Goal: Task Accomplishment & Management: Manage account settings

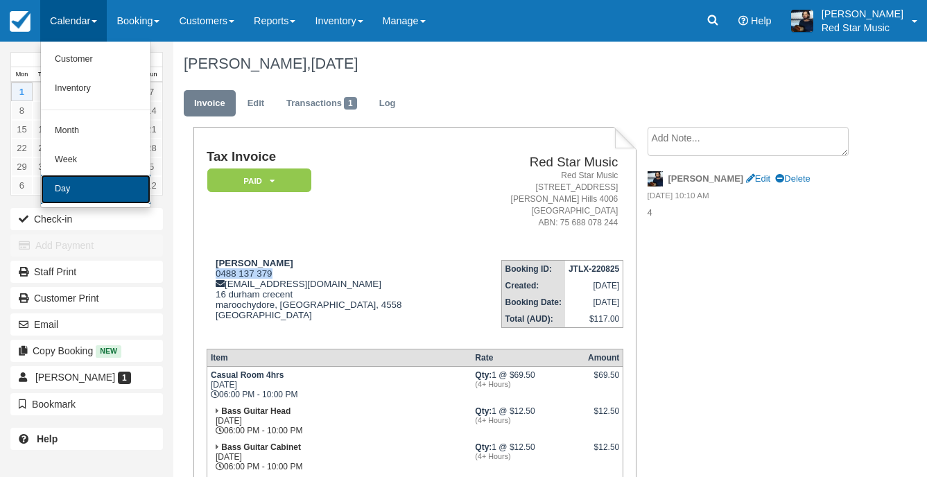
click at [83, 196] on link "Day" at bounding box center [96, 189] width 110 height 29
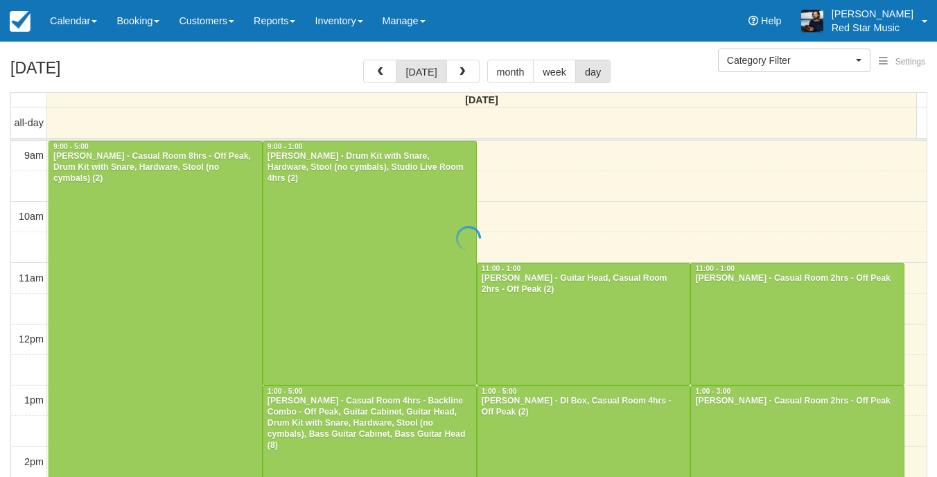
select select
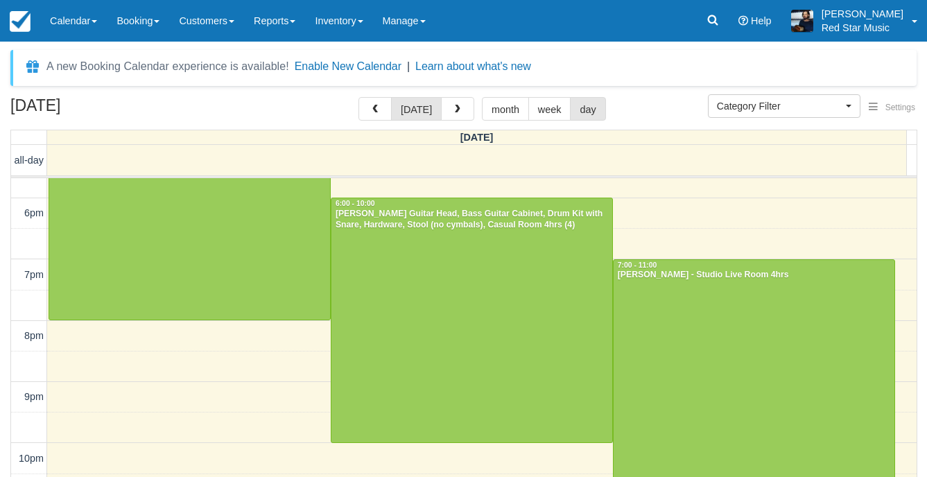
scroll to position [497, 0]
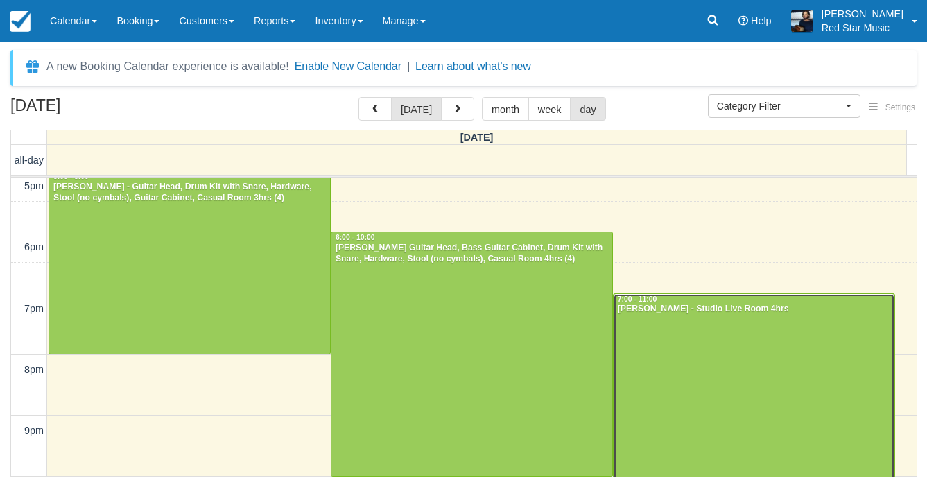
click at [661, 331] on div at bounding box center [754, 416] width 281 height 244
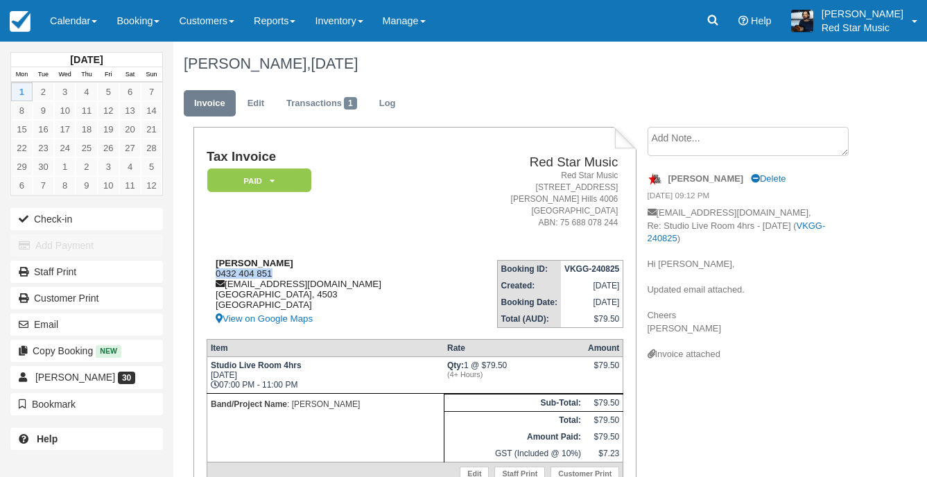
drag, startPoint x: 284, startPoint y: 270, endPoint x: 207, endPoint y: 276, distance: 77.2
click at [207, 276] on div "[PERSON_NAME] 0432 404 851 [EMAIL_ADDRESS][DOMAIN_NAME] [GEOGRAPHIC_DATA] [GEOG…" at bounding box center [327, 292] width 241 height 69
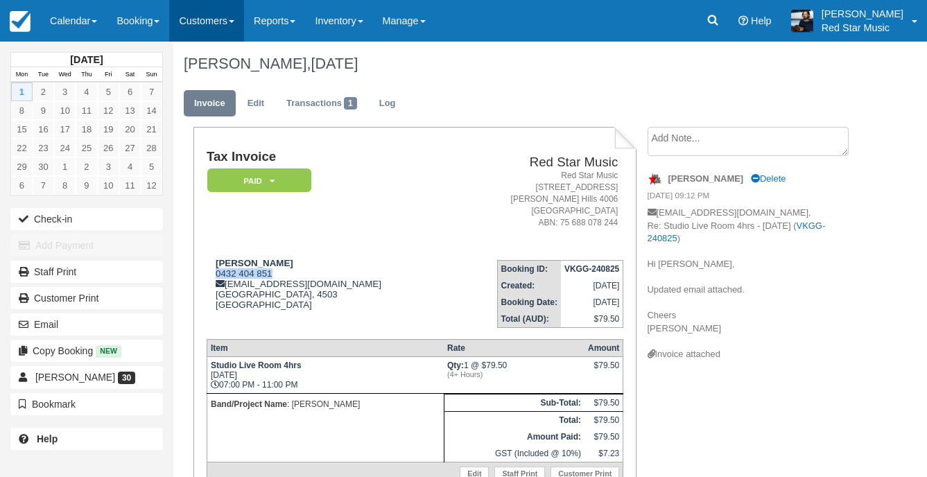
copy div "0432 404 851"
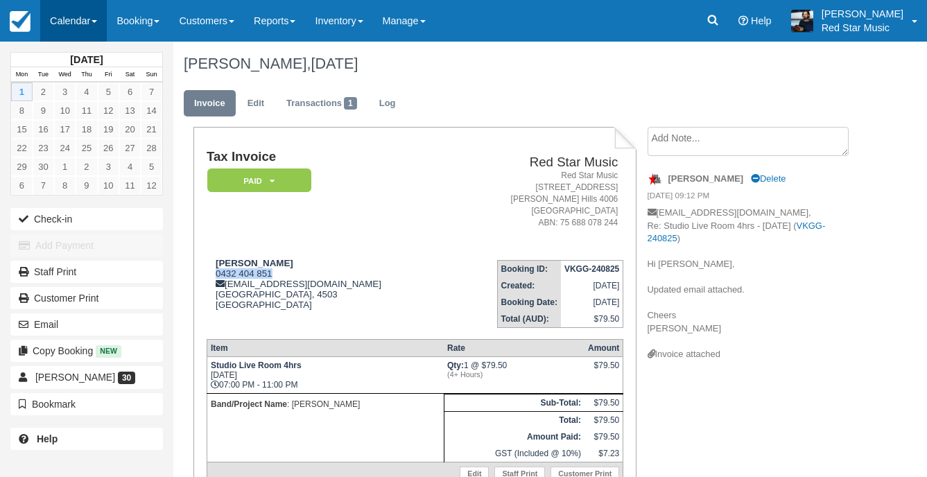
click at [67, 15] on link "Calendar" at bounding box center [73, 21] width 67 height 42
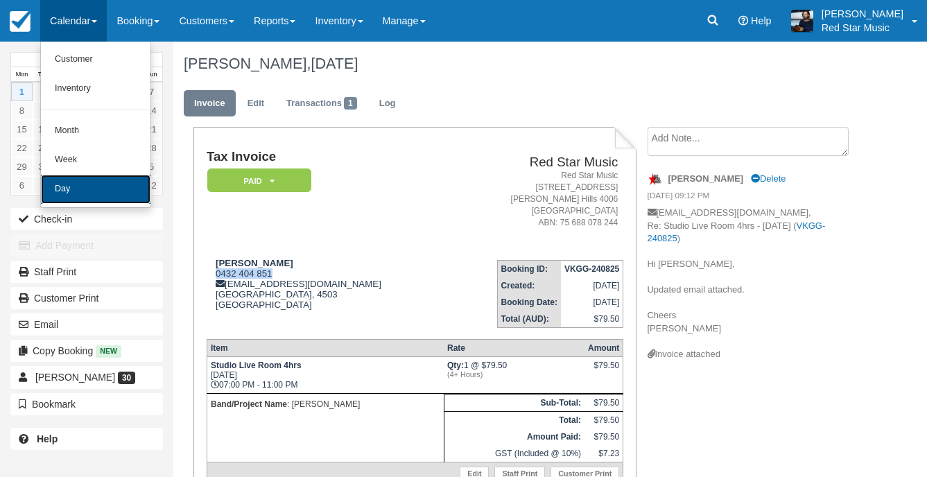
click at [67, 192] on link "Day" at bounding box center [96, 189] width 110 height 29
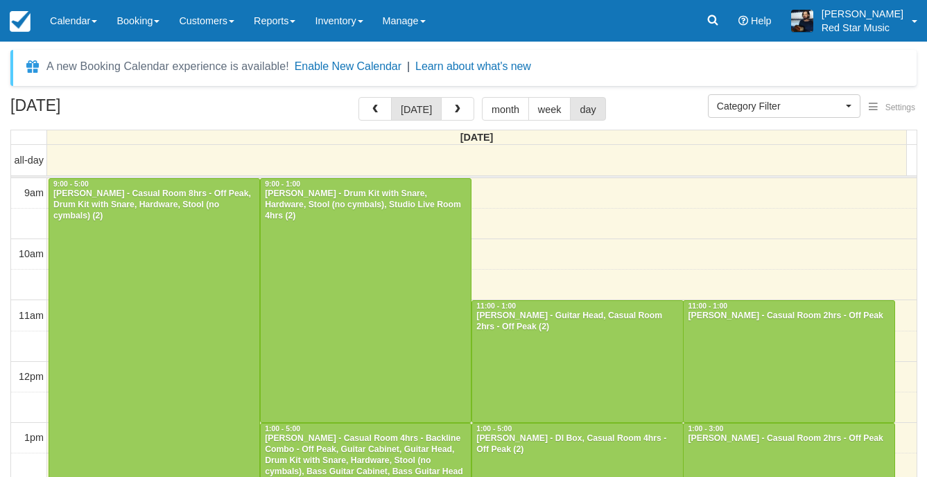
select select
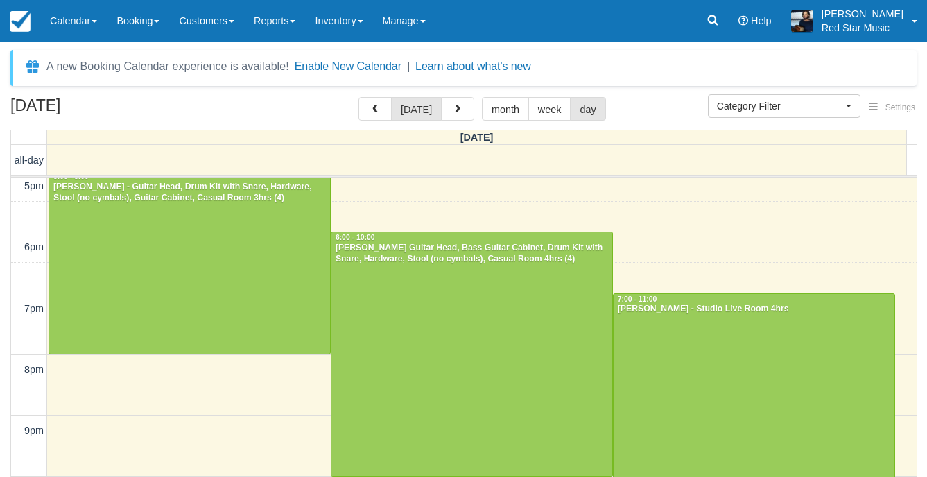
scroll to position [579, 0]
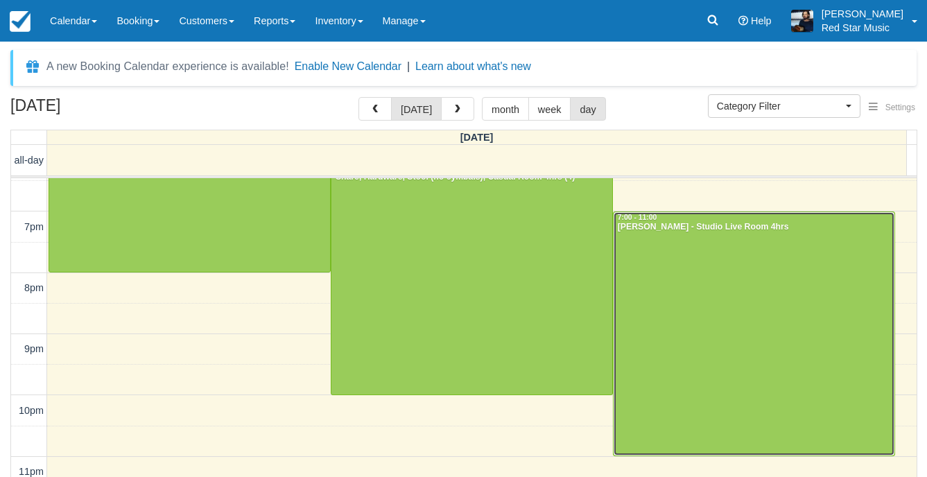
click at [687, 318] on div at bounding box center [754, 334] width 281 height 244
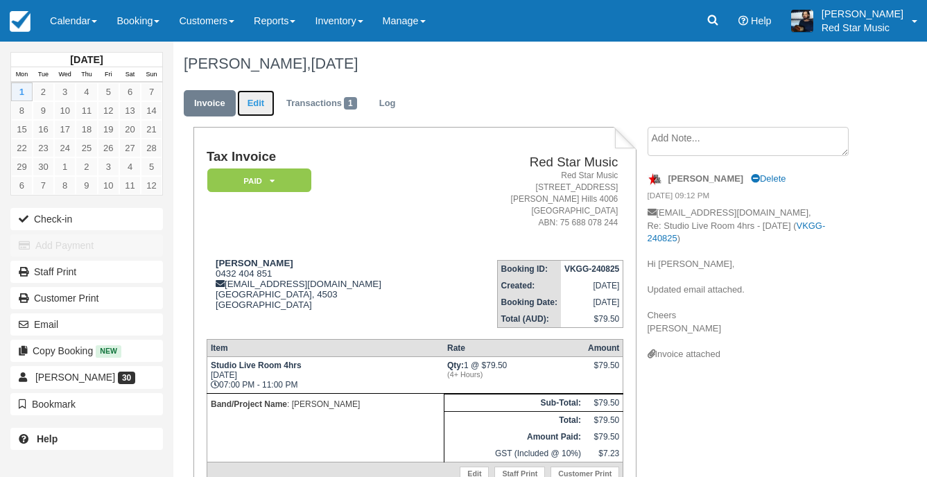
drag, startPoint x: 251, startPoint y: 97, endPoint x: 283, endPoint y: 137, distance: 51.3
click at [251, 96] on link "Edit" at bounding box center [255, 103] width 37 height 27
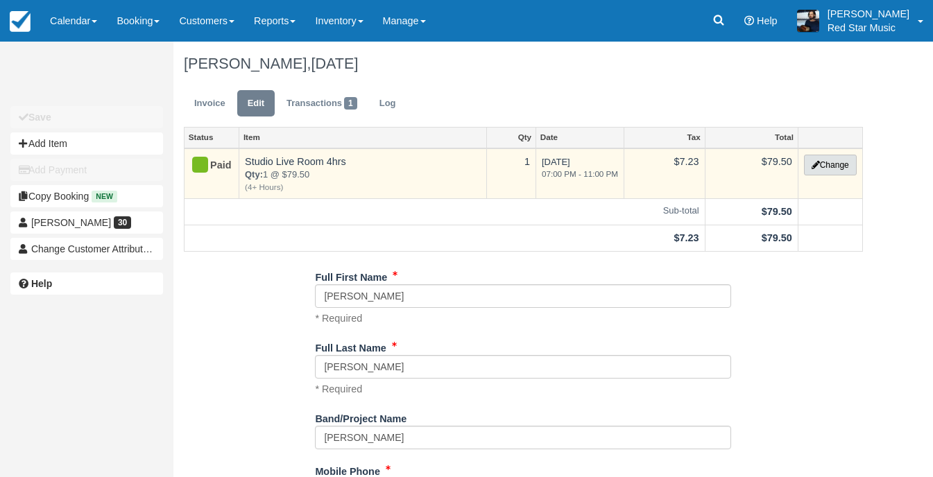
click at [836, 158] on button "Change" at bounding box center [830, 165] width 53 height 21
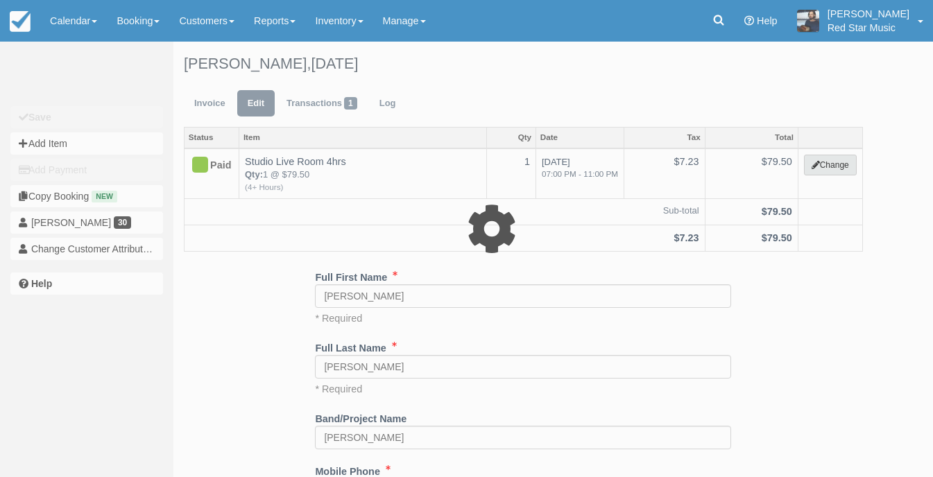
select select "6"
type input "79.50"
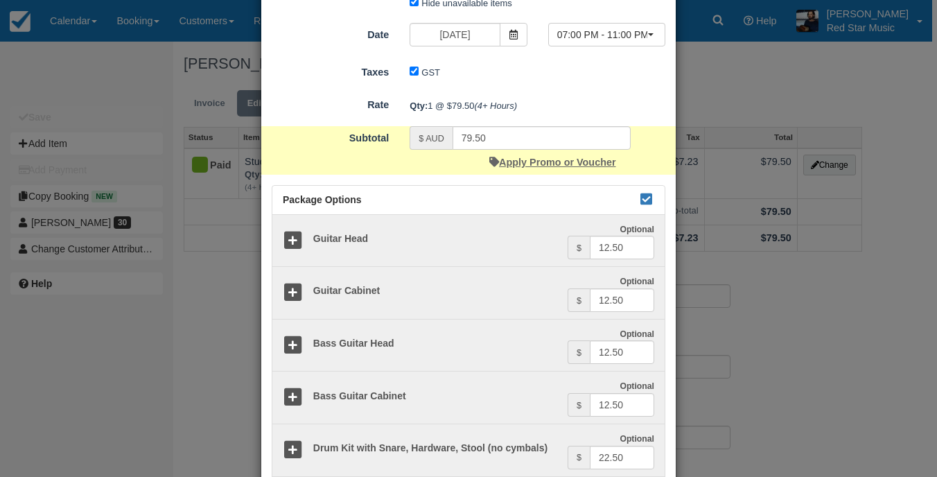
scroll to position [139, 0]
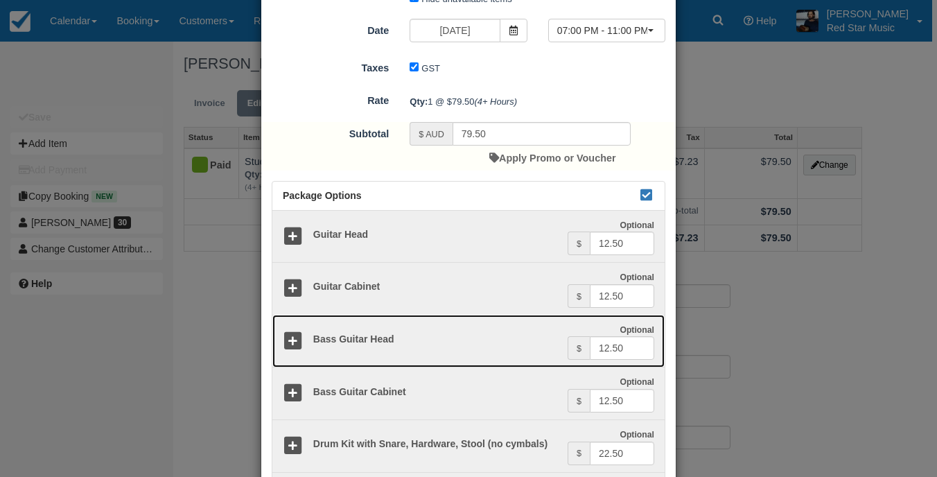
click at [286, 339] on icon at bounding box center [293, 341] width 20 height 20
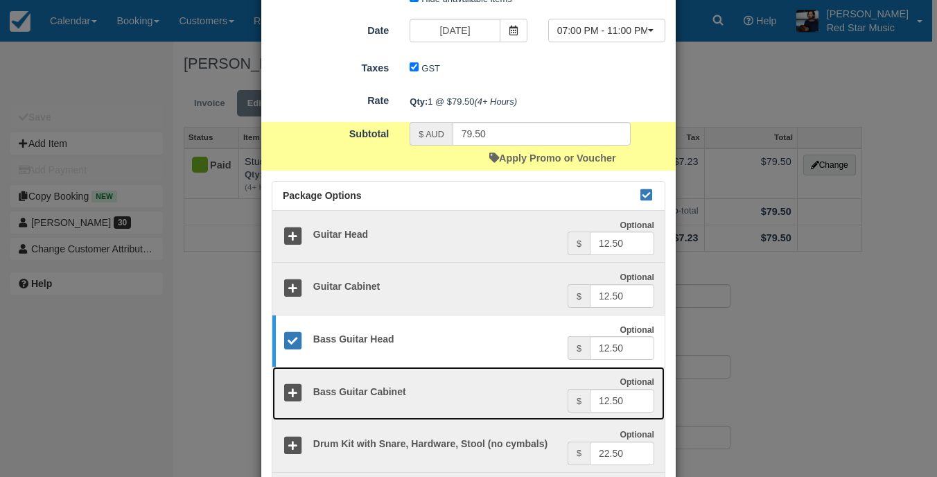
click at [291, 387] on icon at bounding box center [293, 393] width 20 height 20
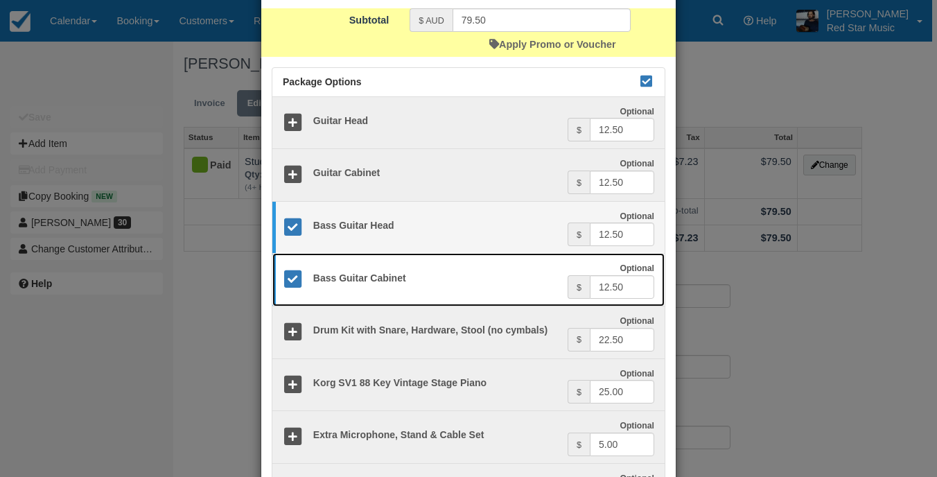
scroll to position [435, 0]
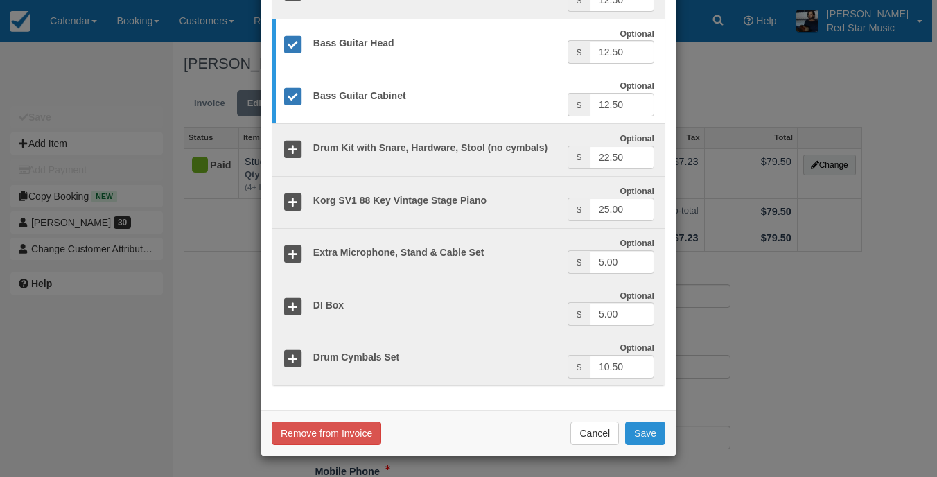
click at [641, 430] on button "Save" at bounding box center [645, 434] width 40 height 24
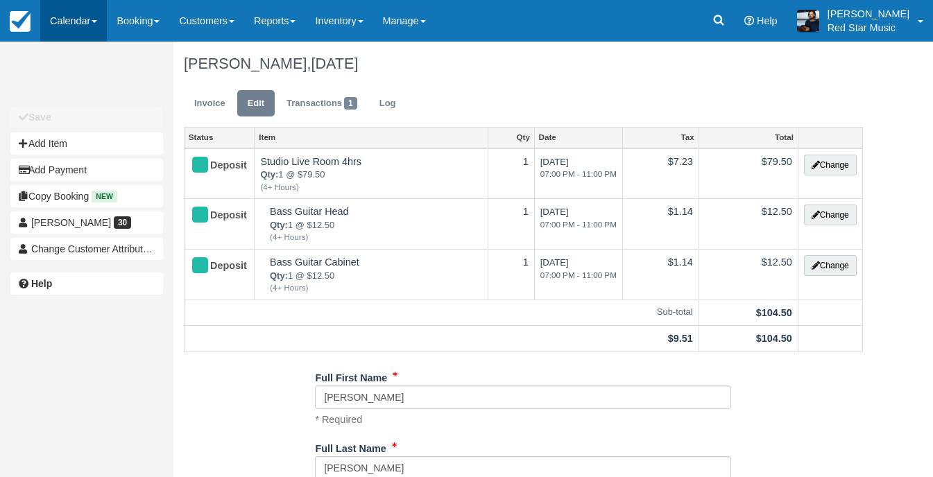
click at [85, 15] on link "Calendar" at bounding box center [73, 21] width 67 height 42
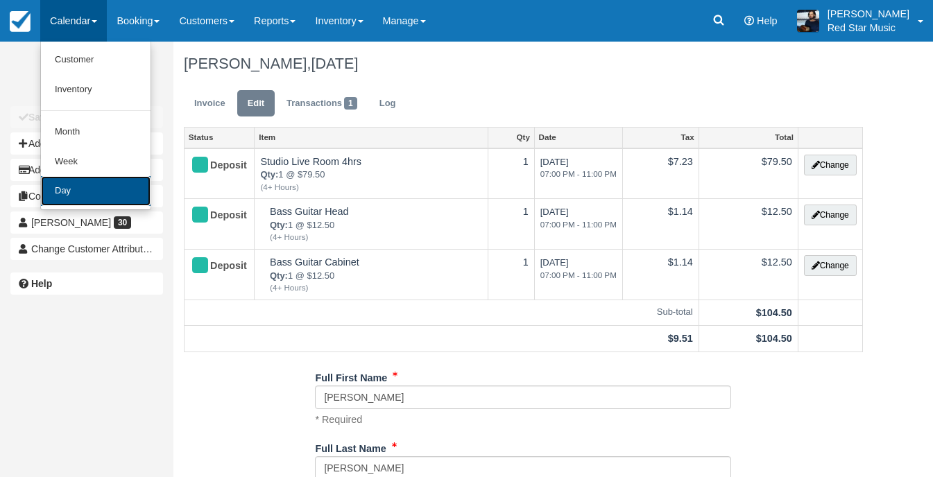
click at [100, 187] on link "Day" at bounding box center [96, 191] width 110 height 30
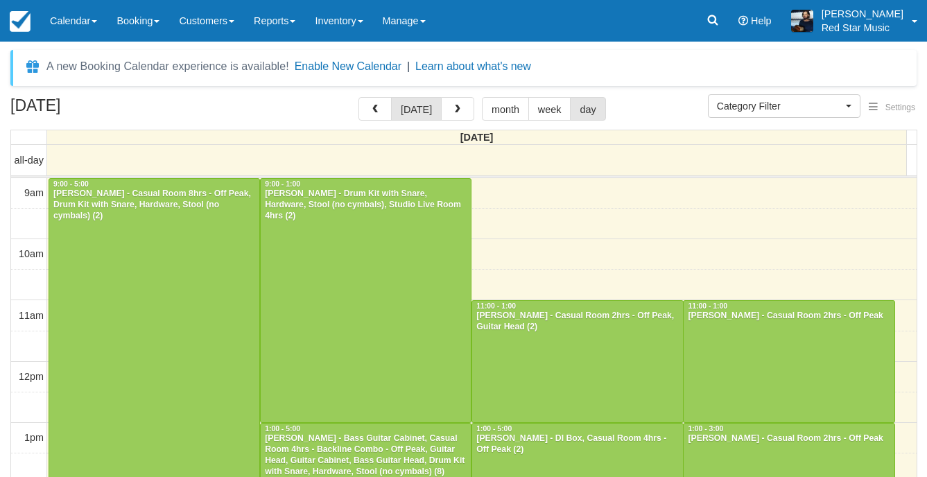
select select
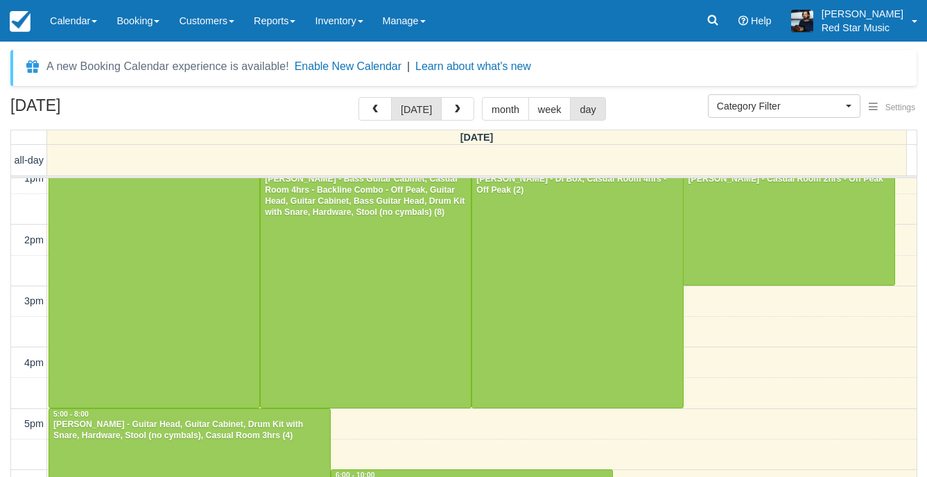
scroll to position [566, 0]
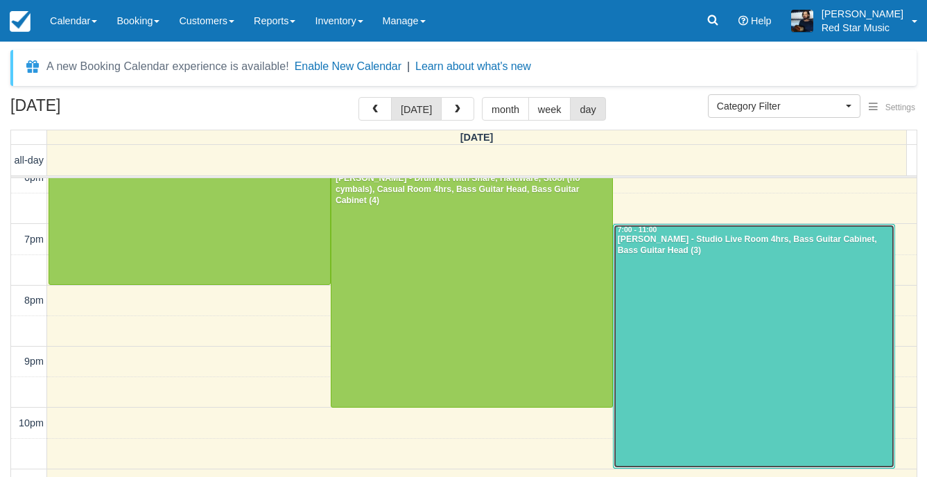
click at [725, 302] on div at bounding box center [754, 347] width 281 height 244
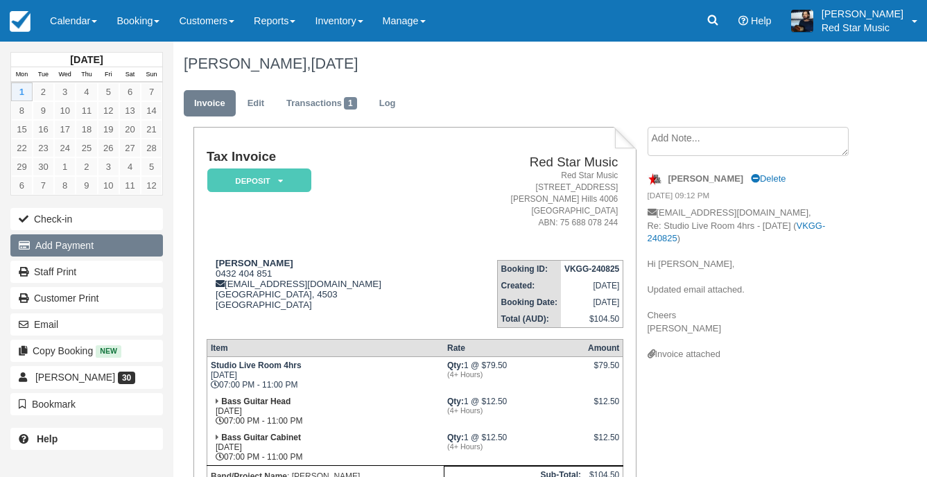
click at [82, 244] on button "Add Payment" at bounding box center [86, 245] width 153 height 22
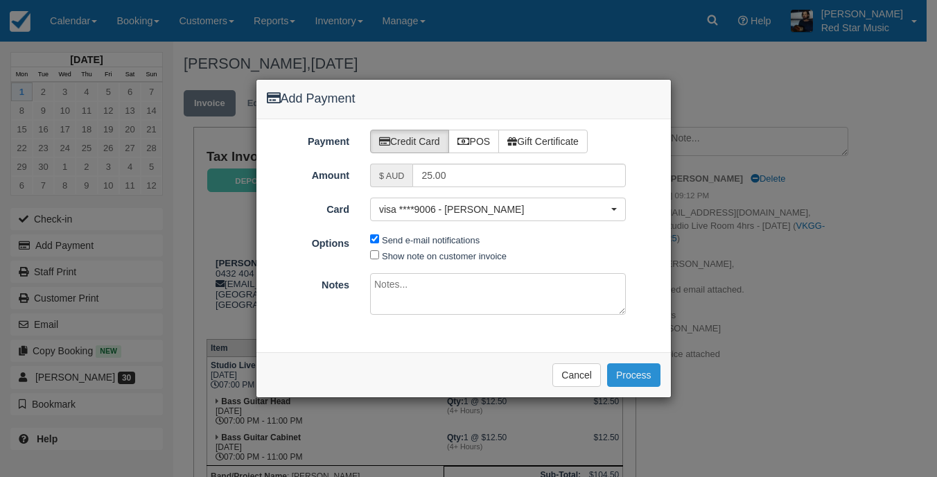
click at [633, 367] on button "Process" at bounding box center [633, 375] width 53 height 24
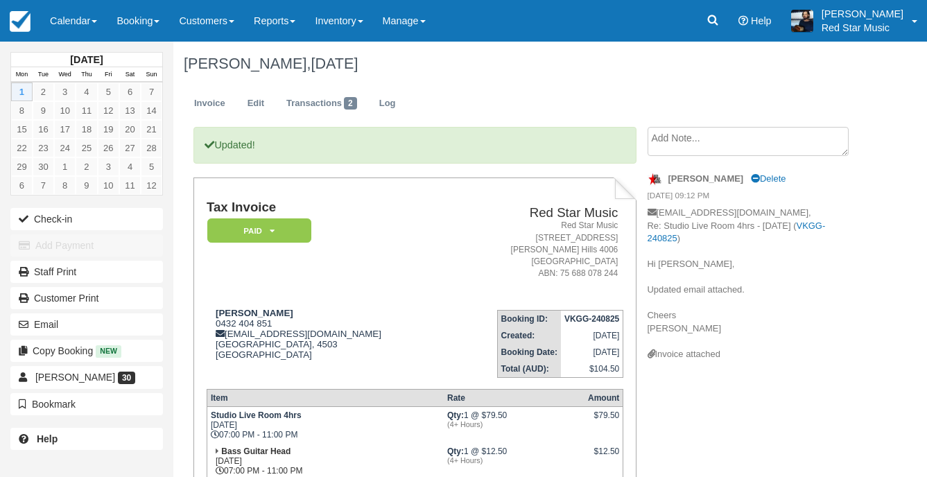
click at [88, 24] on link "Calendar" at bounding box center [73, 21] width 67 height 42
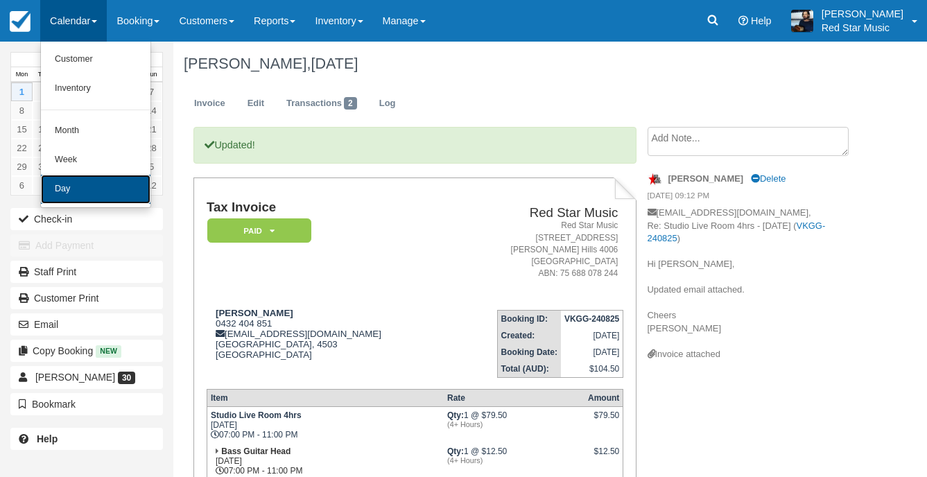
click at [89, 181] on link "Day" at bounding box center [96, 189] width 110 height 29
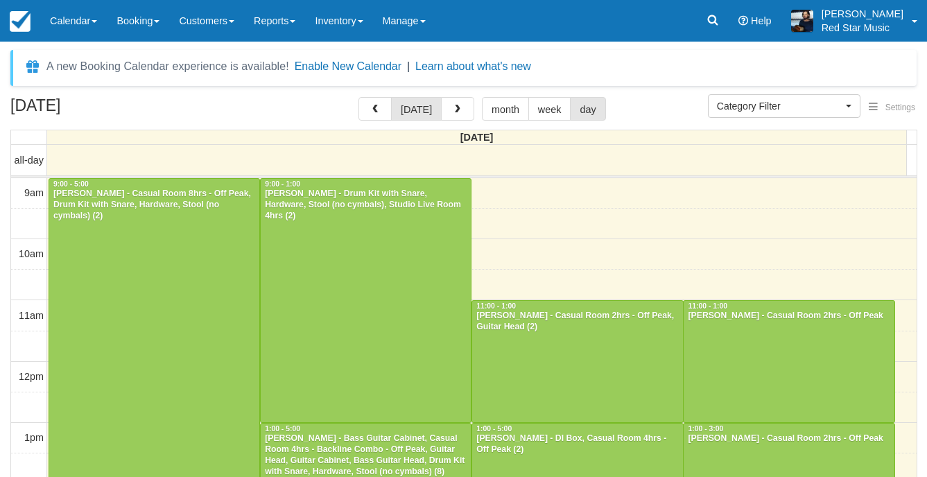
select select
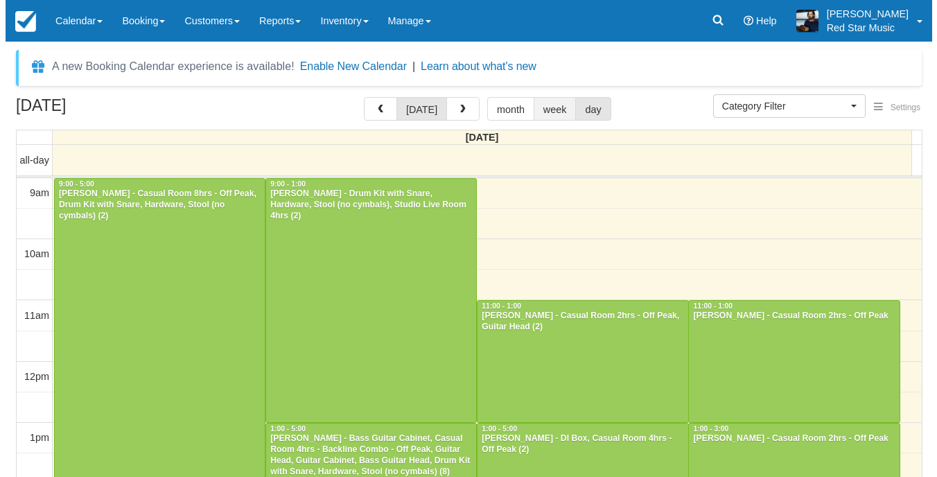
scroll to position [150, 0]
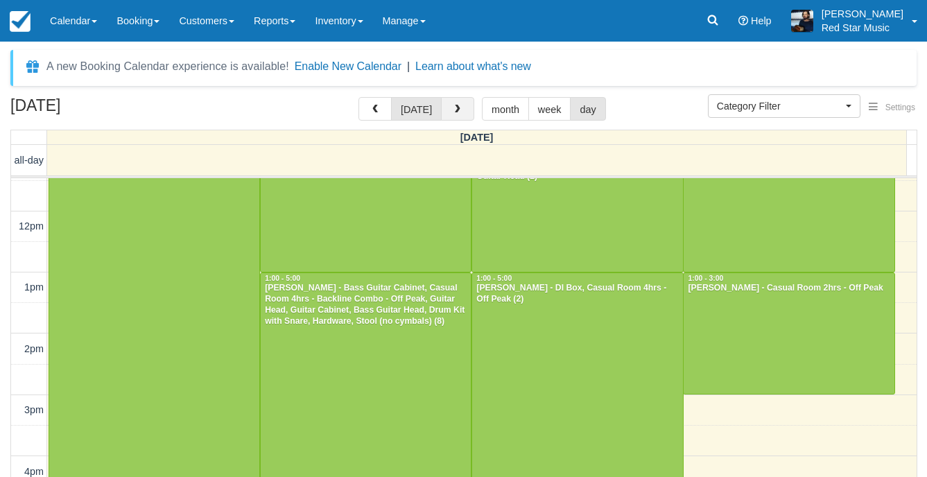
click at [453, 107] on span "button" at bounding box center [458, 110] width 10 height 10
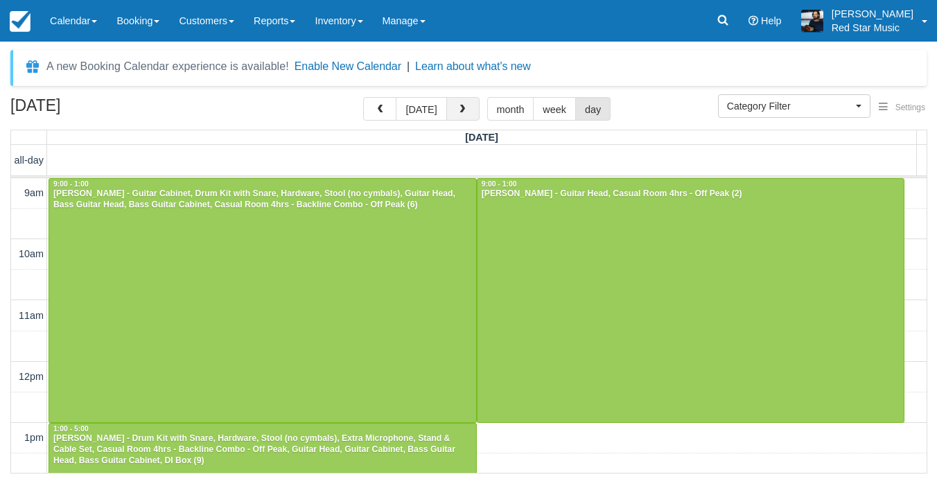
click at [463, 106] on span "button" at bounding box center [463, 110] width 10 height 10
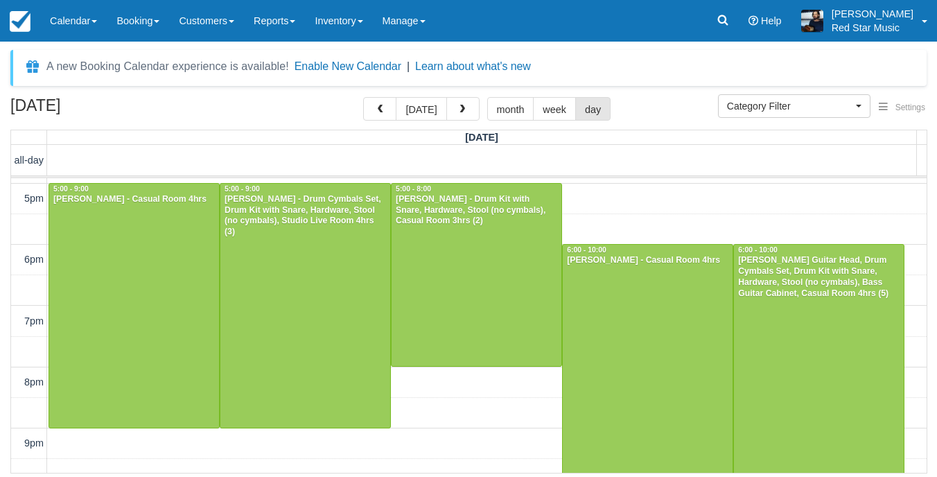
scroll to position [485, 0]
click at [425, 110] on button "[DATE]" at bounding box center [421, 109] width 51 height 24
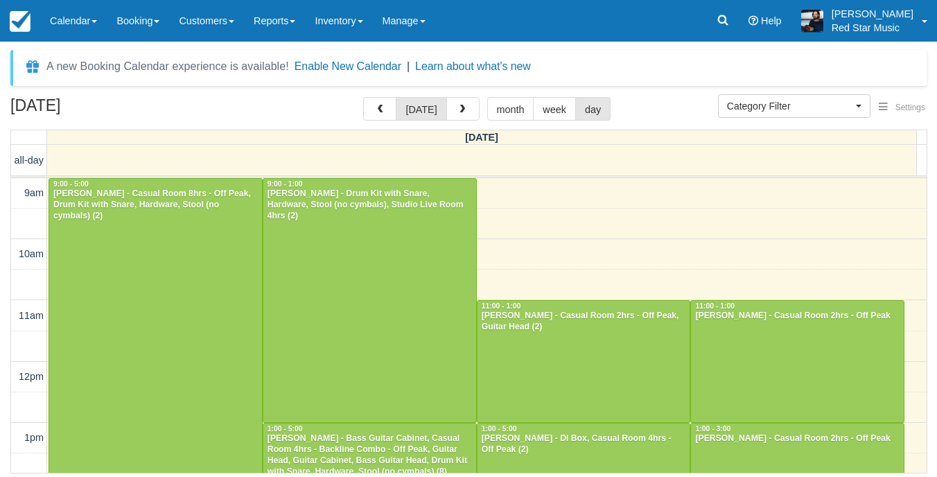
scroll to position [501, 0]
